Goal: Task Accomplishment & Management: Use online tool/utility

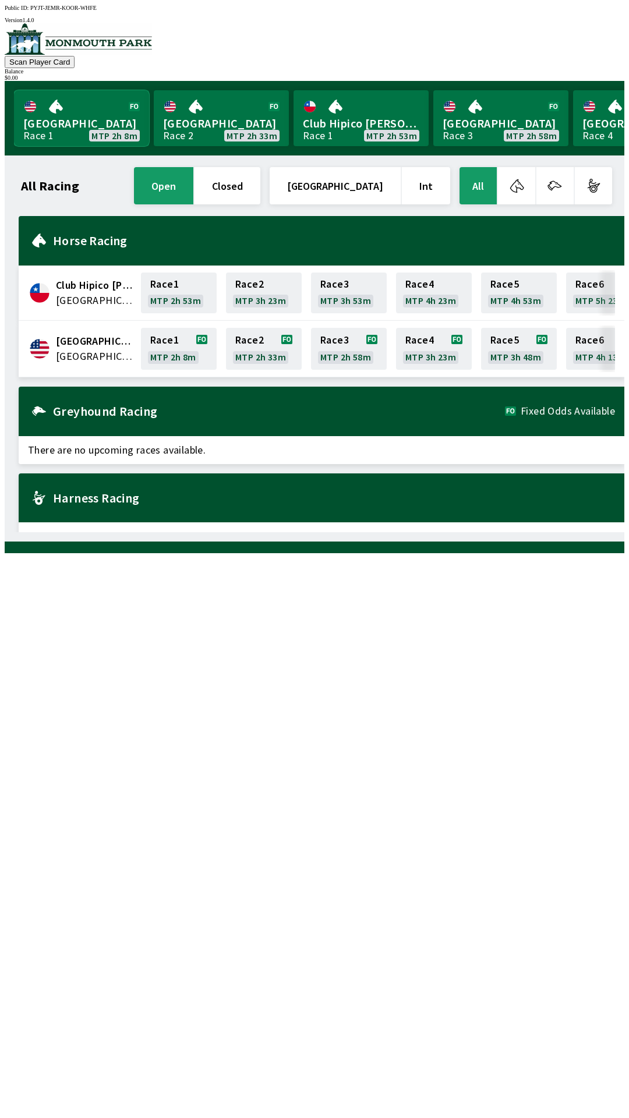
click at [70, 118] on link "[GEOGRAPHIC_DATA] 1 MTP 2h 8m" at bounding box center [81, 118] width 135 height 56
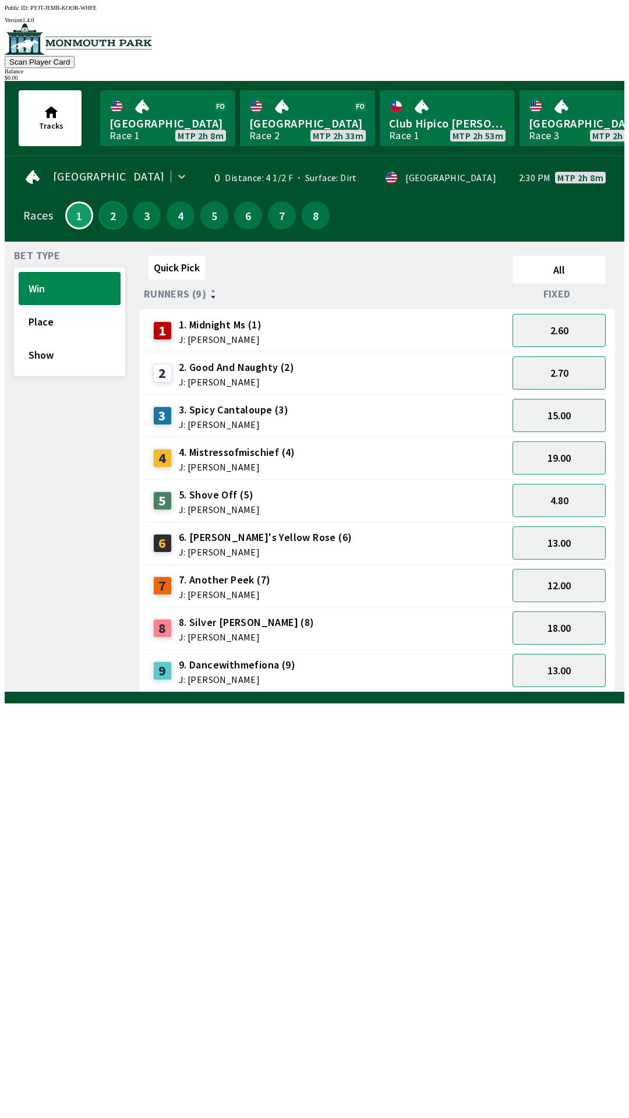
click at [102, 217] on button "2" at bounding box center [113, 215] width 28 height 28
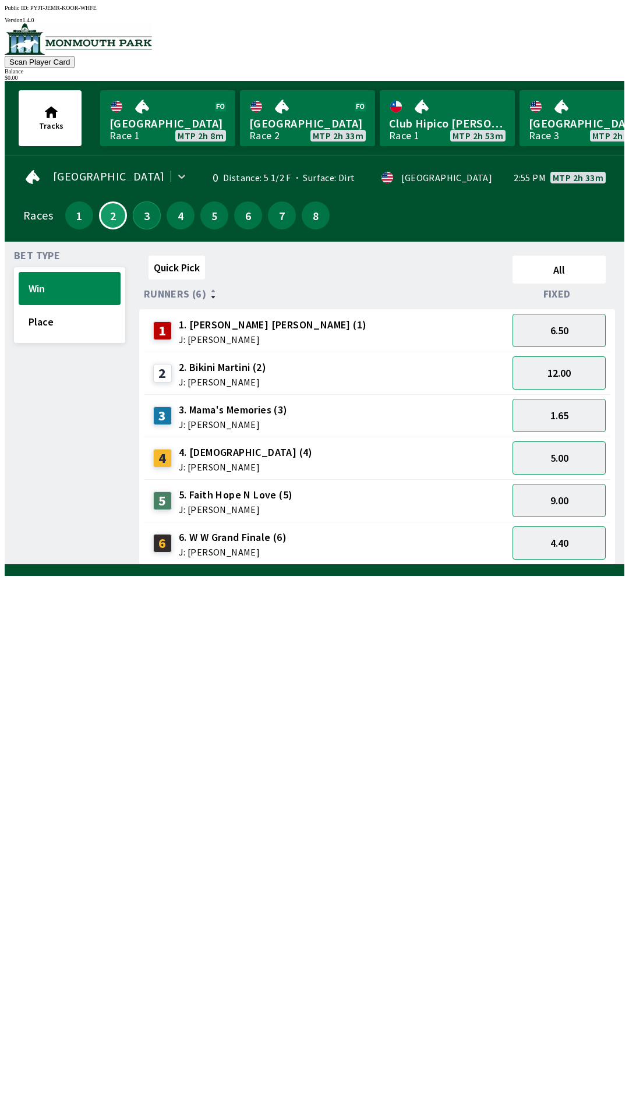
click at [139, 213] on button "3" at bounding box center [147, 215] width 28 height 28
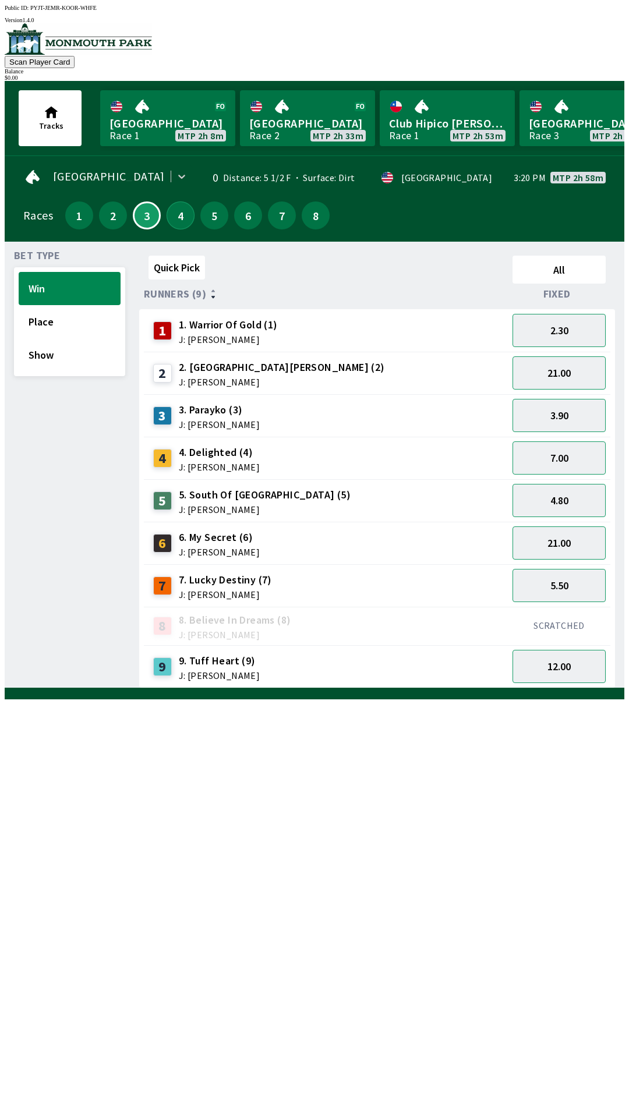
click at [176, 208] on button "4" at bounding box center [181, 215] width 28 height 28
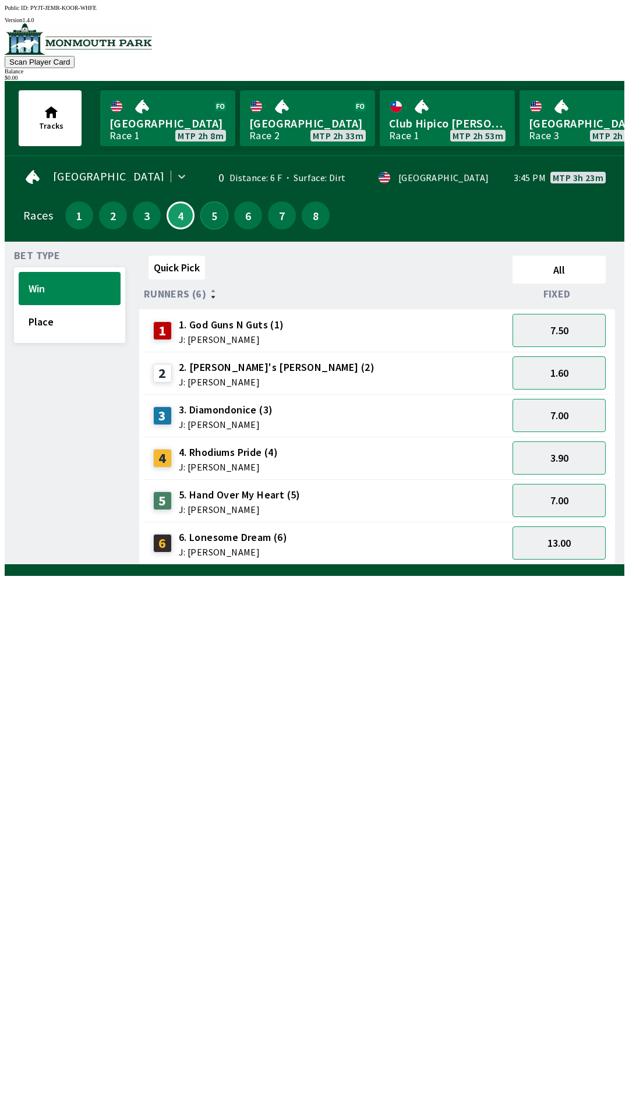
click at [204, 215] on button "5" at bounding box center [214, 215] width 28 height 28
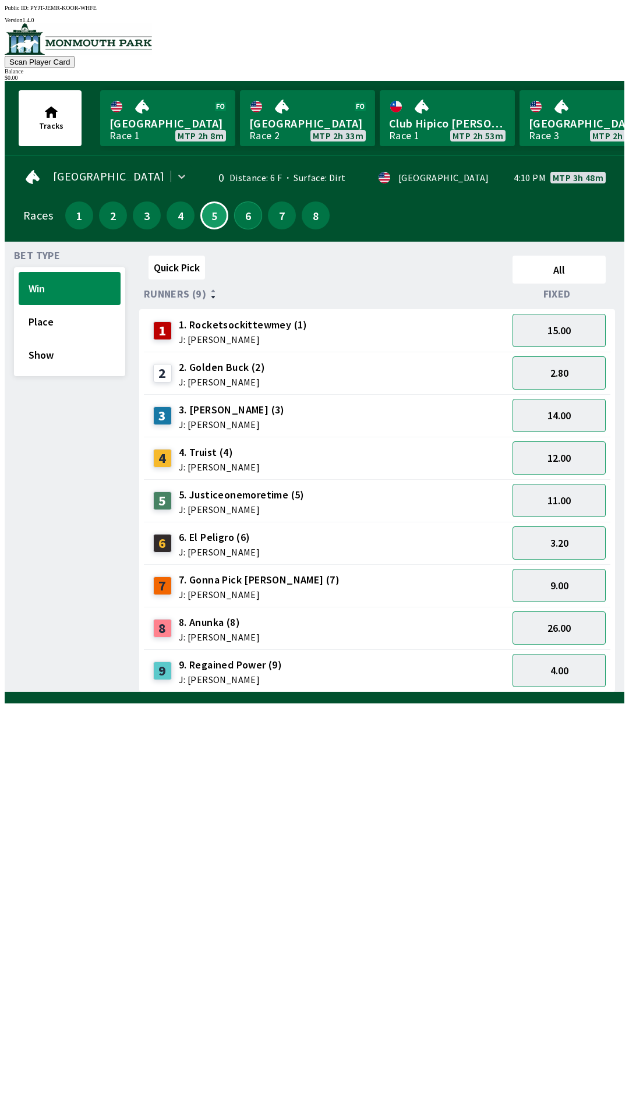
click at [244, 209] on button "6" at bounding box center [248, 215] width 28 height 28
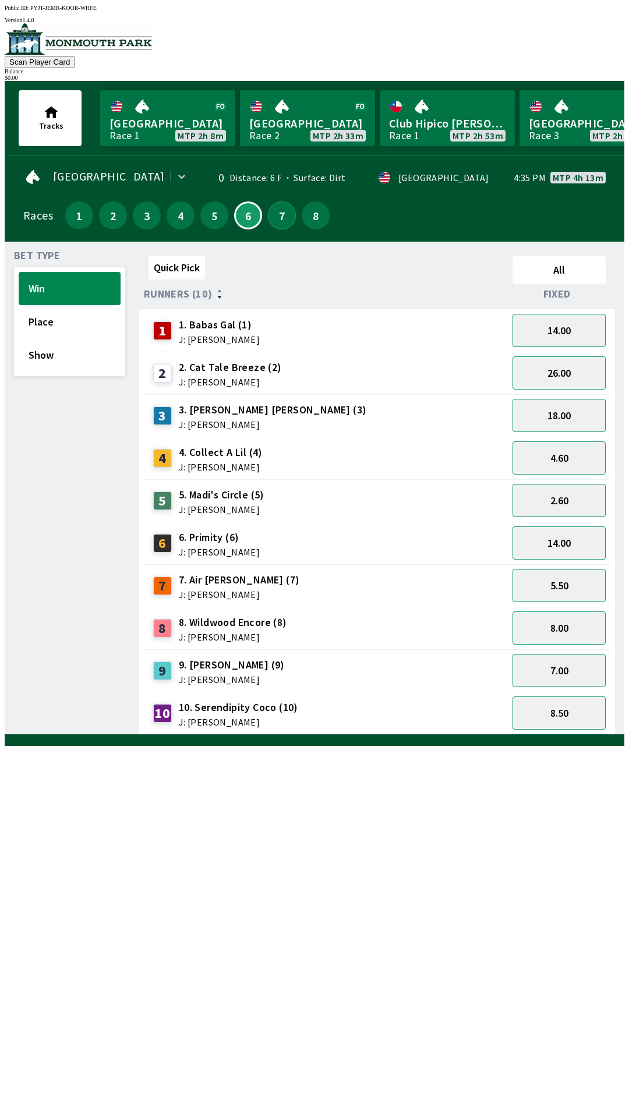
click at [271, 214] on button "7" at bounding box center [282, 215] width 28 height 28
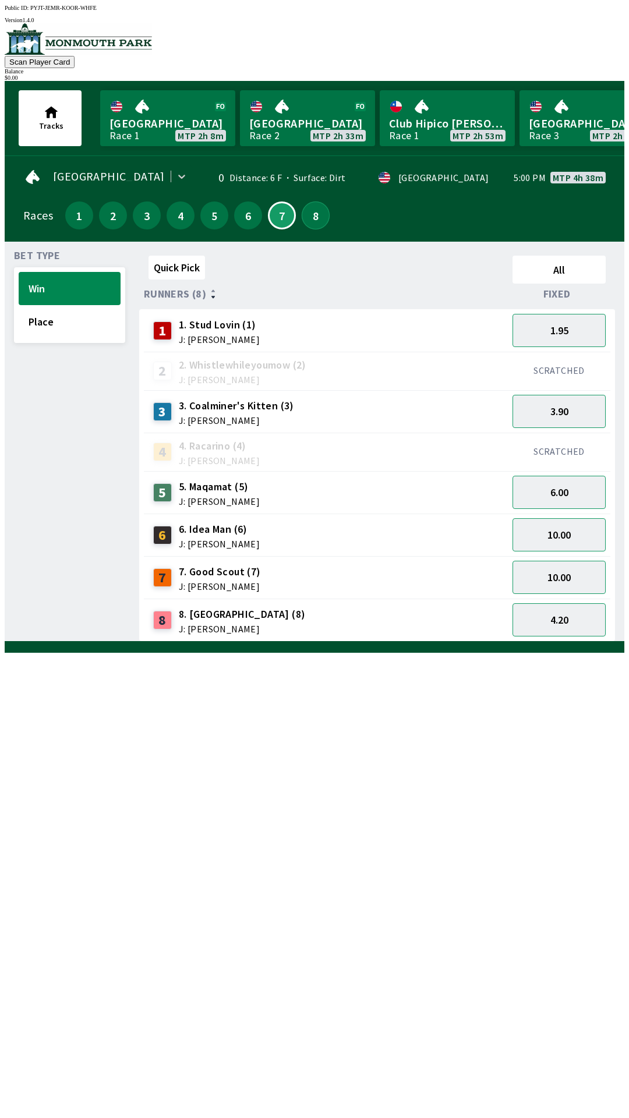
click at [313, 203] on button "8" at bounding box center [316, 215] width 28 height 28
